Goal: Task Accomplishment & Management: Use online tool/utility

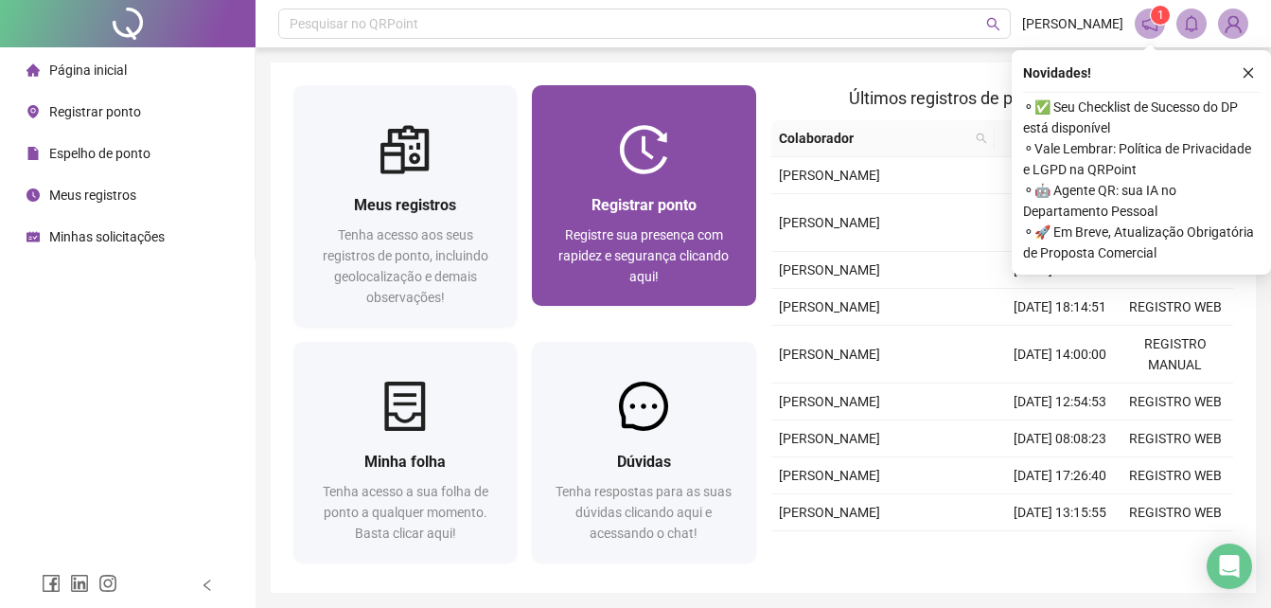
click at [623, 123] on div "Registrar ponto Registre sua presença com rapidez e segurança clicando aqui!" at bounding box center [643, 195] width 223 height 221
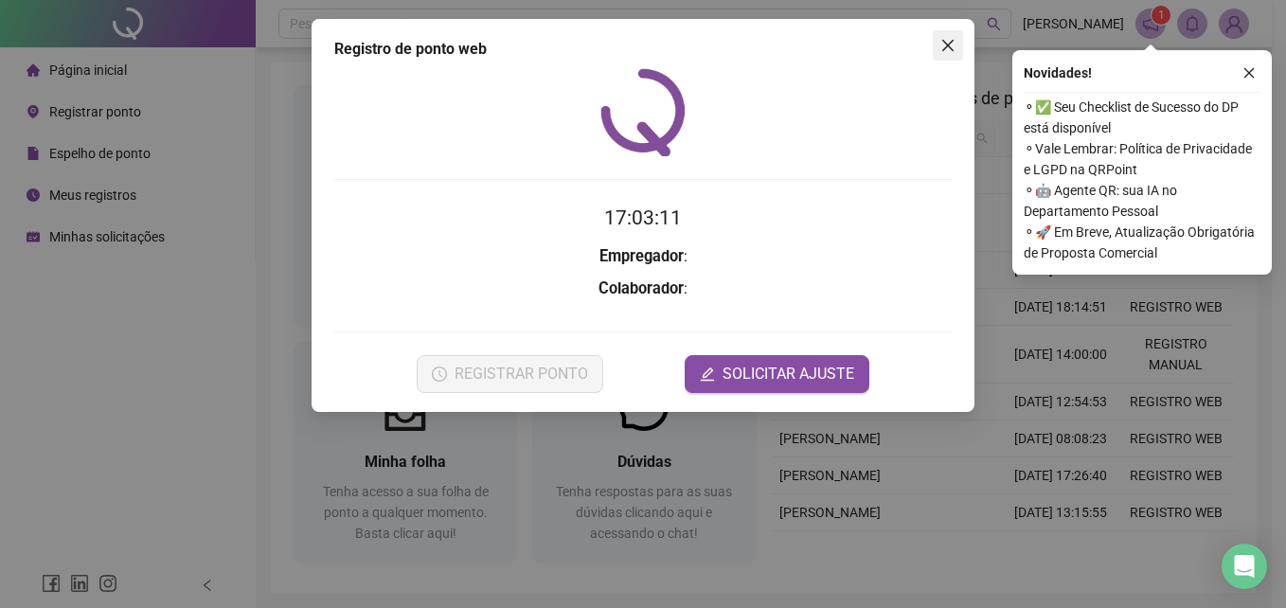
click at [946, 45] on icon "close" at bounding box center [947, 45] width 15 height 15
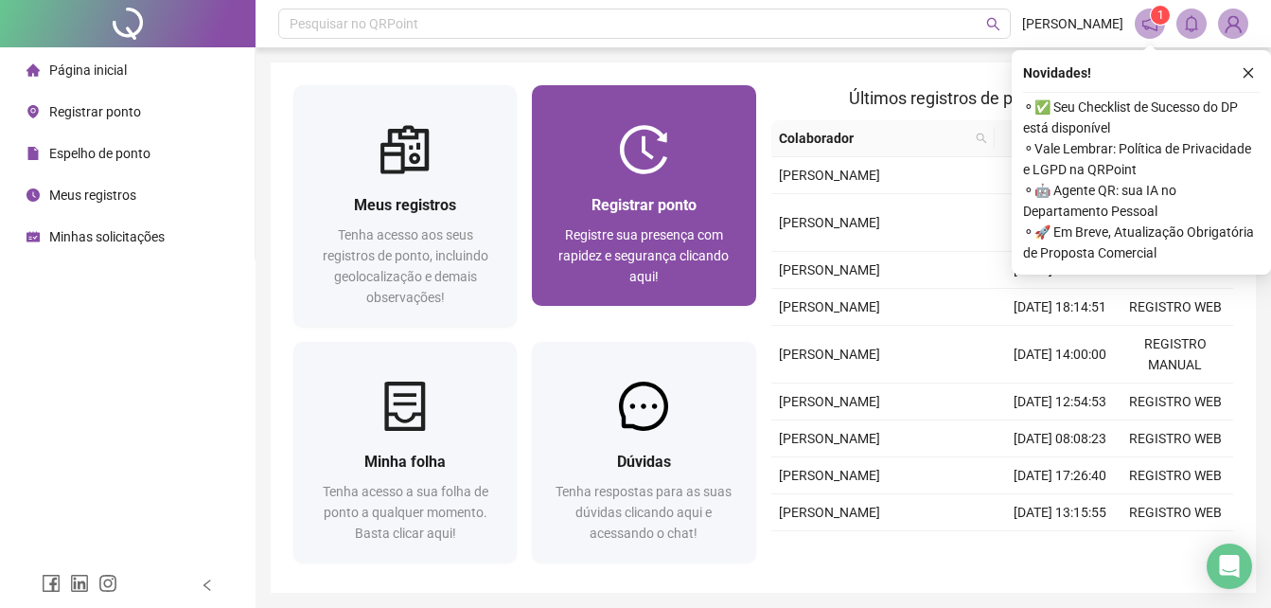
click at [689, 168] on div at bounding box center [643, 149] width 223 height 49
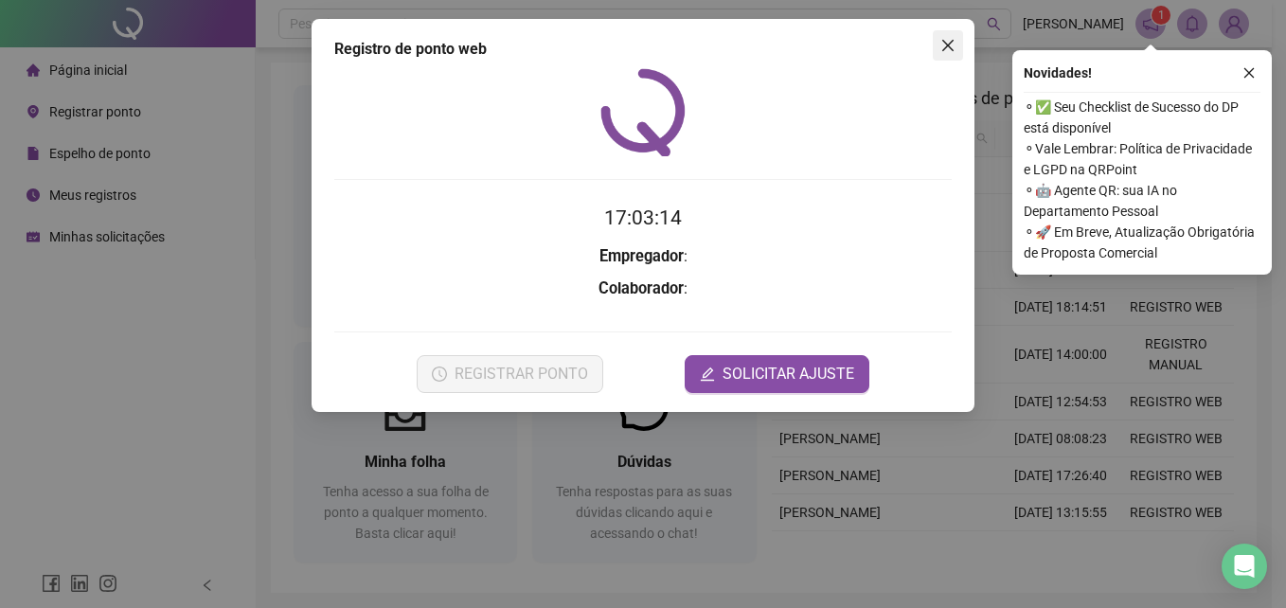
click at [952, 40] on icon "close" at bounding box center [947, 45] width 11 height 11
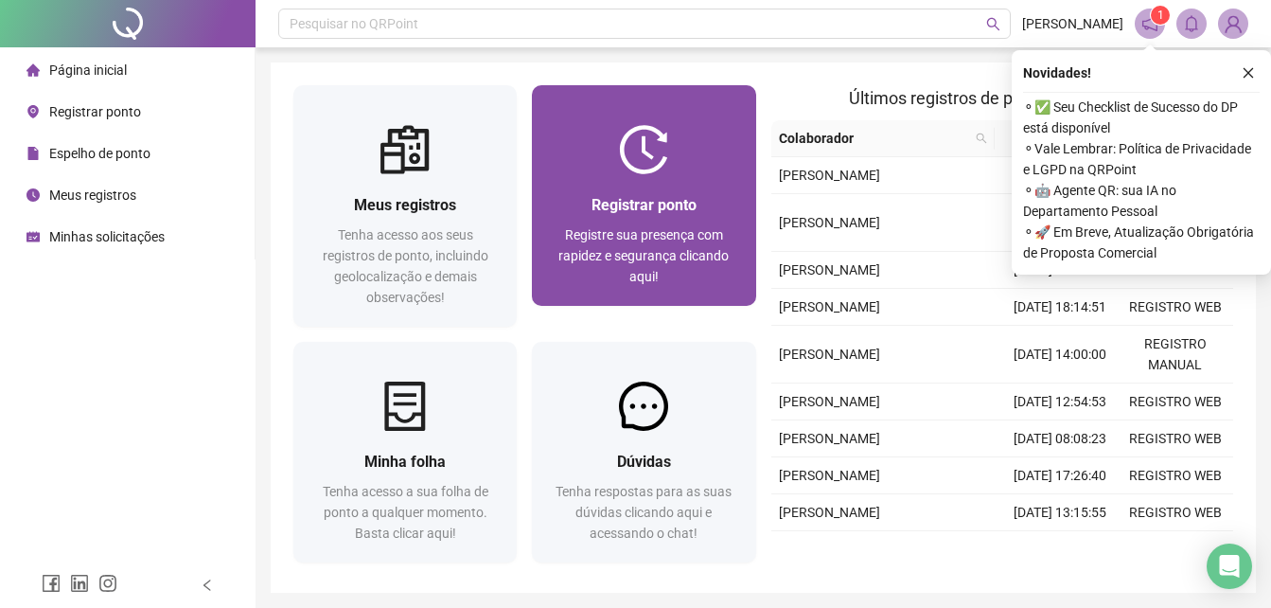
click at [653, 235] on span "Registre sua presença com rapidez e segurança clicando aqui!" at bounding box center [644, 255] width 170 height 57
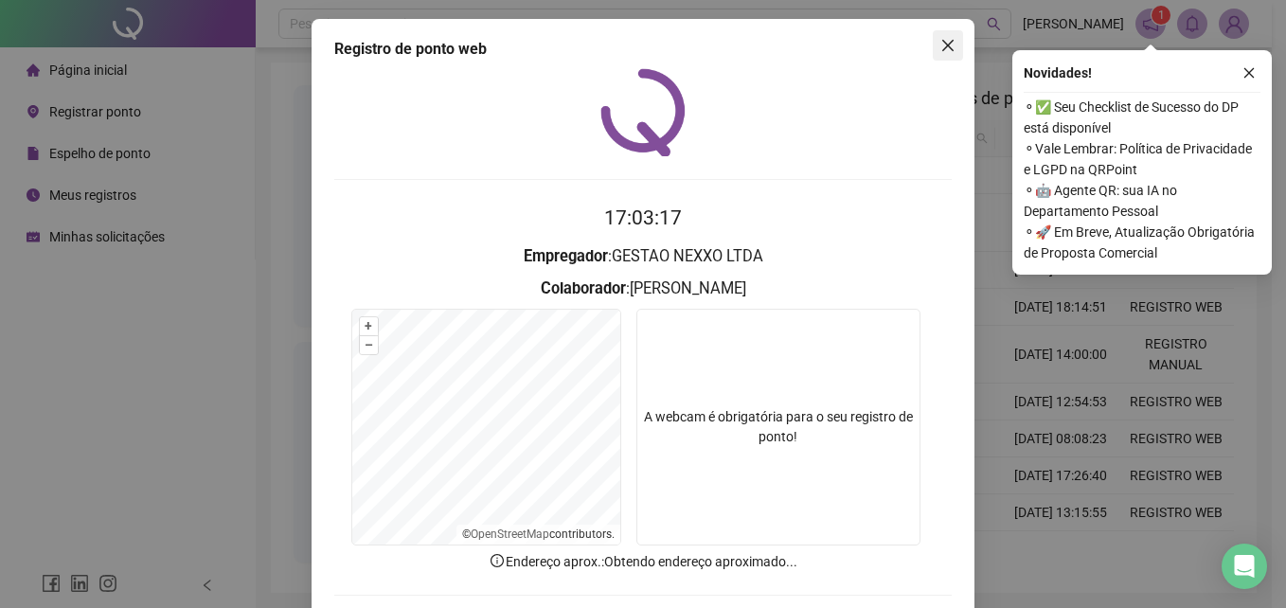
click at [943, 53] on button "Close" at bounding box center [948, 45] width 30 height 30
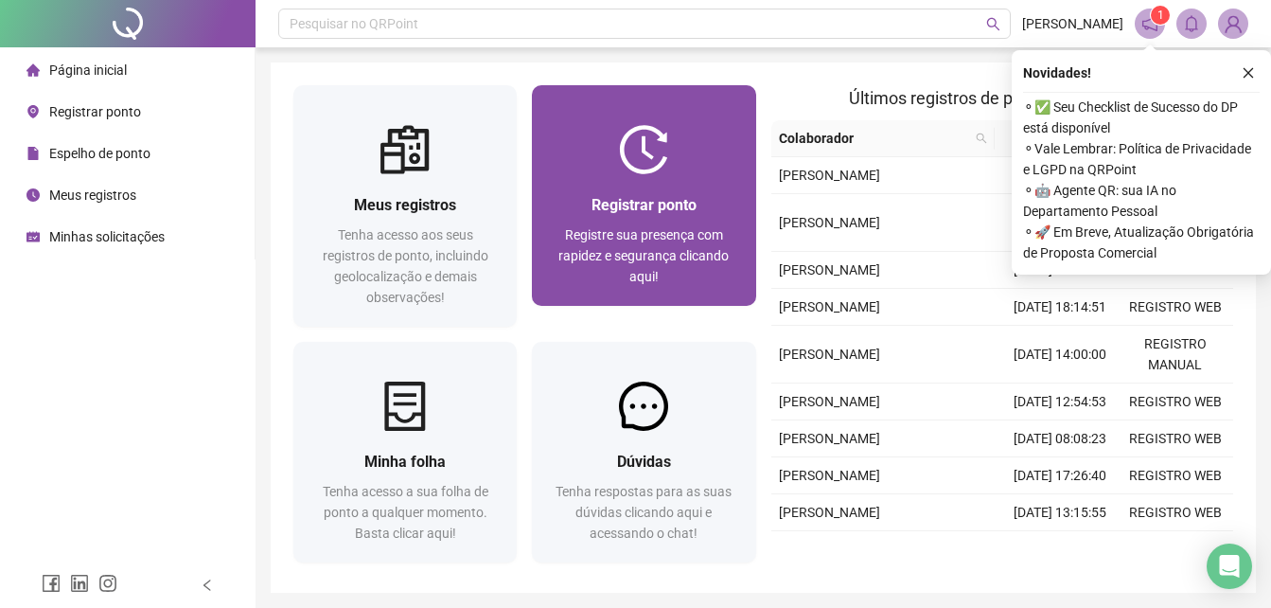
click at [702, 174] on div "Registrar ponto Registre sua presença com rapidez e segurança clicando aqui!" at bounding box center [643, 240] width 223 height 132
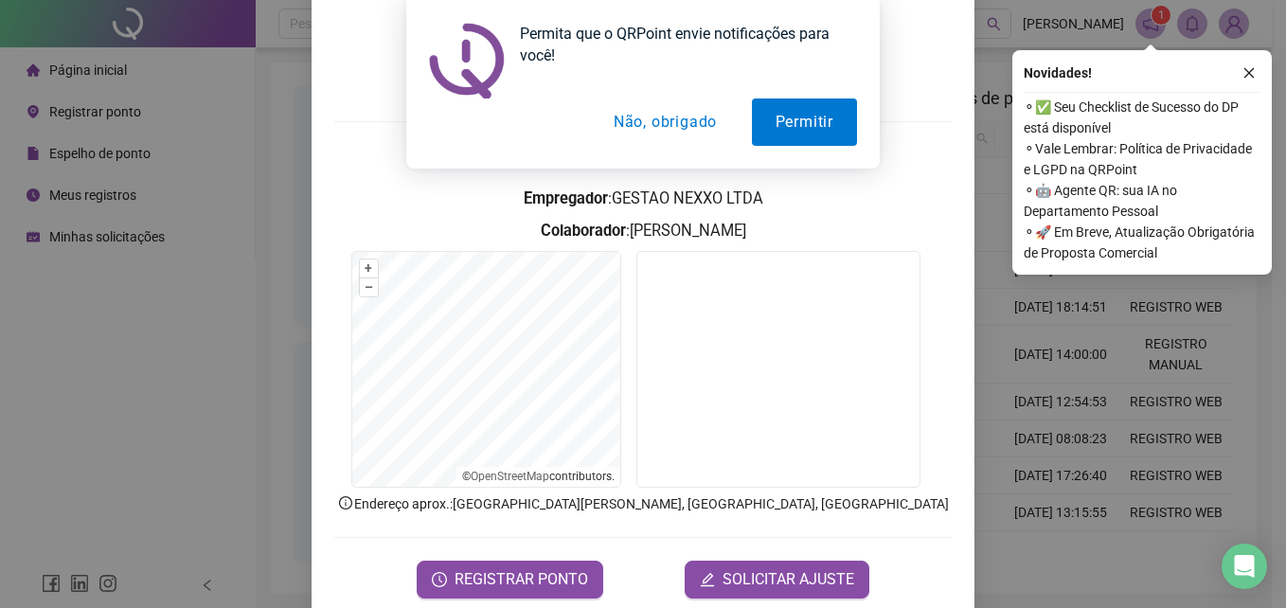
scroll to position [90, 0]
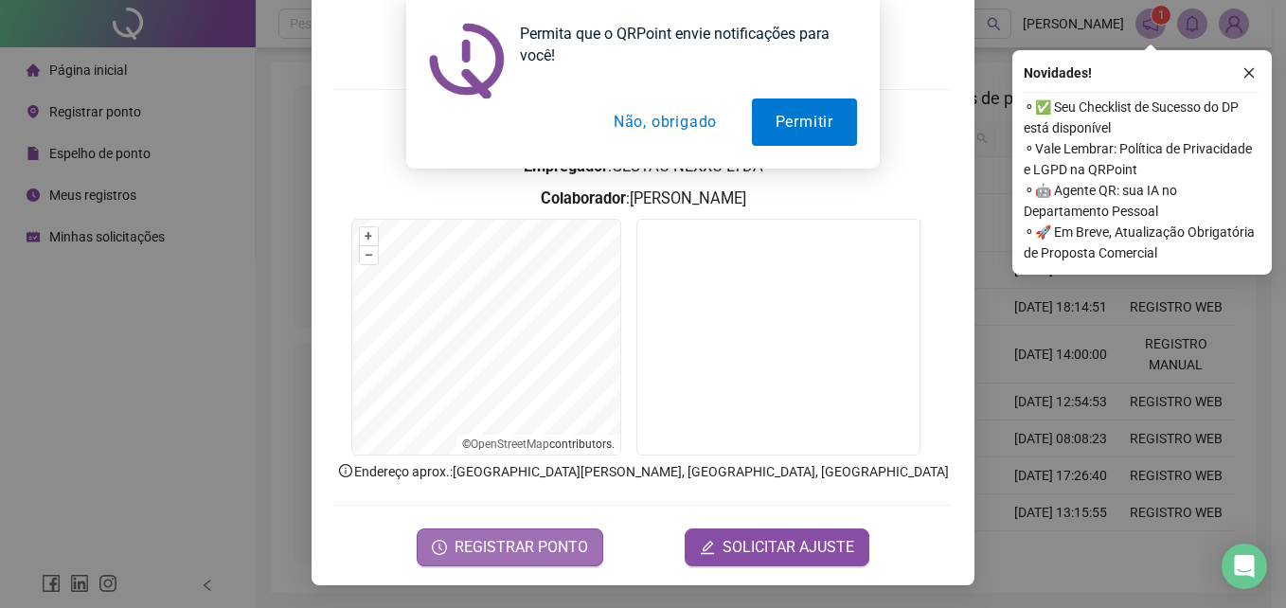
click at [535, 546] on span "REGISTRAR PONTO" at bounding box center [520, 547] width 133 height 23
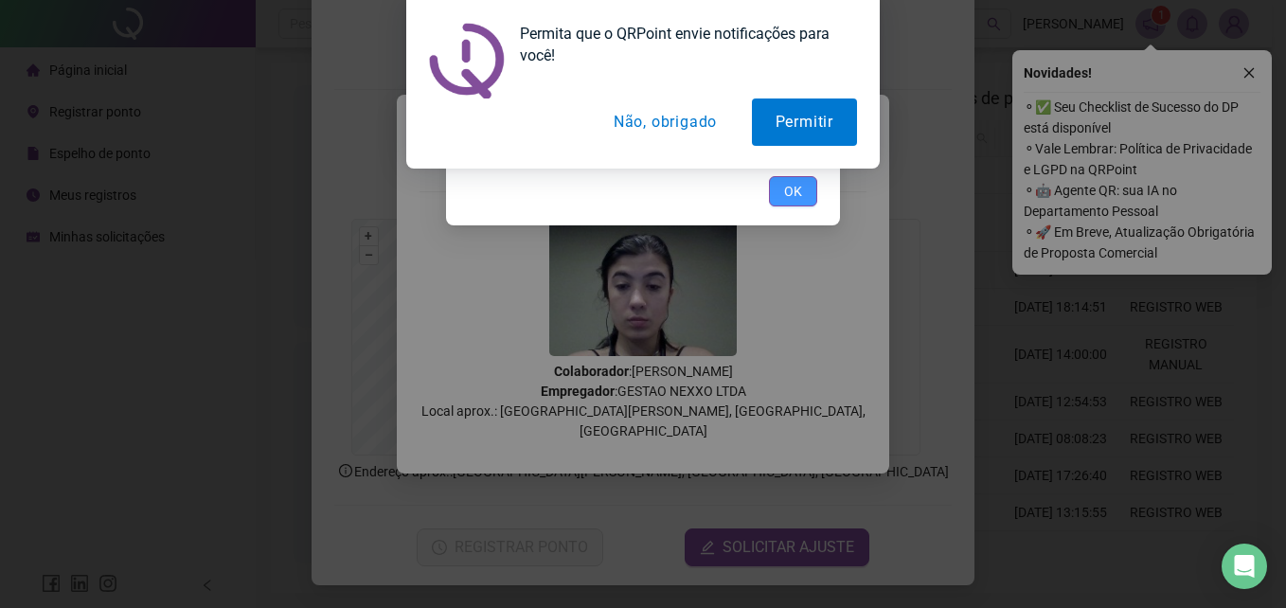
click at [796, 182] on span "OK" at bounding box center [793, 191] width 18 height 21
